Goal: Complete application form: Complete application form

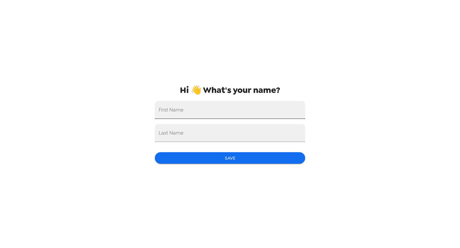
click at [242, 109] on input "First Name" at bounding box center [230, 110] width 150 height 18
type input "Bri"
click at [230, 134] on input "Last Name" at bounding box center [230, 133] width 150 height 18
type input "[PERSON_NAME]"
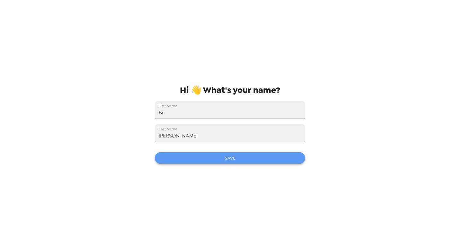
click at [238, 164] on button "Save" at bounding box center [230, 159] width 150 height 12
